Goal: Task Accomplishment & Management: Manage account settings

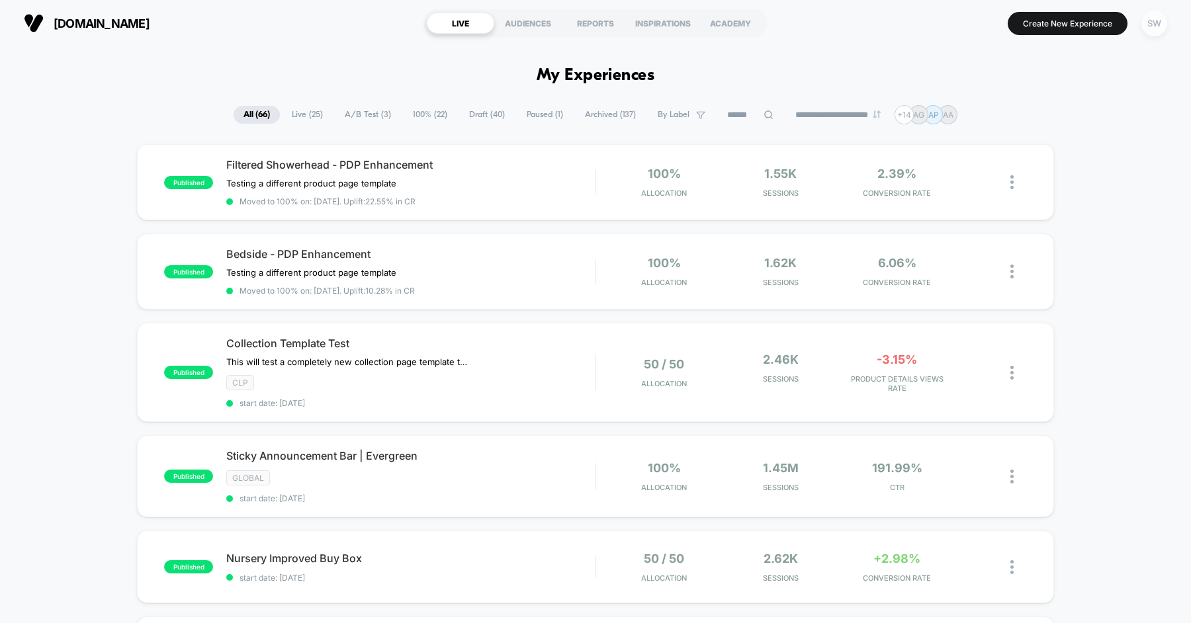
click at [1155, 27] on div "SW" at bounding box center [1154, 24] width 26 height 26
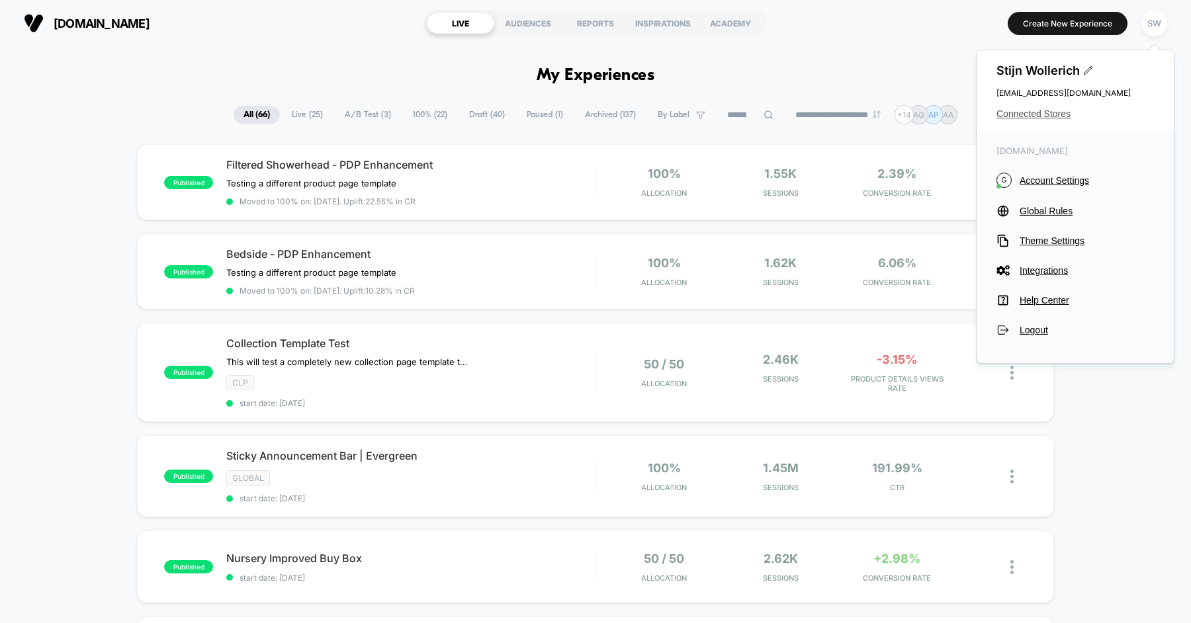
click at [1040, 114] on span "Connected Stores" at bounding box center [1074, 113] width 157 height 11
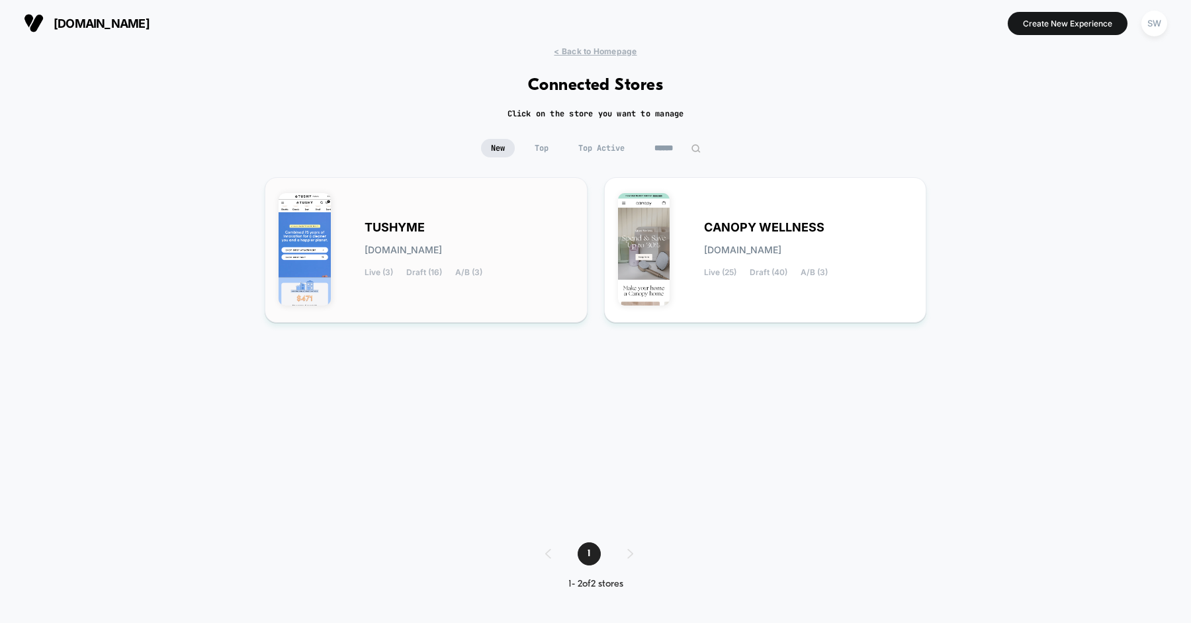
click at [442, 269] on div "Live (3) Draft (16) A/B (3)" at bounding box center [423, 272] width 118 height 9
